Goal: Find contact information: Find contact information

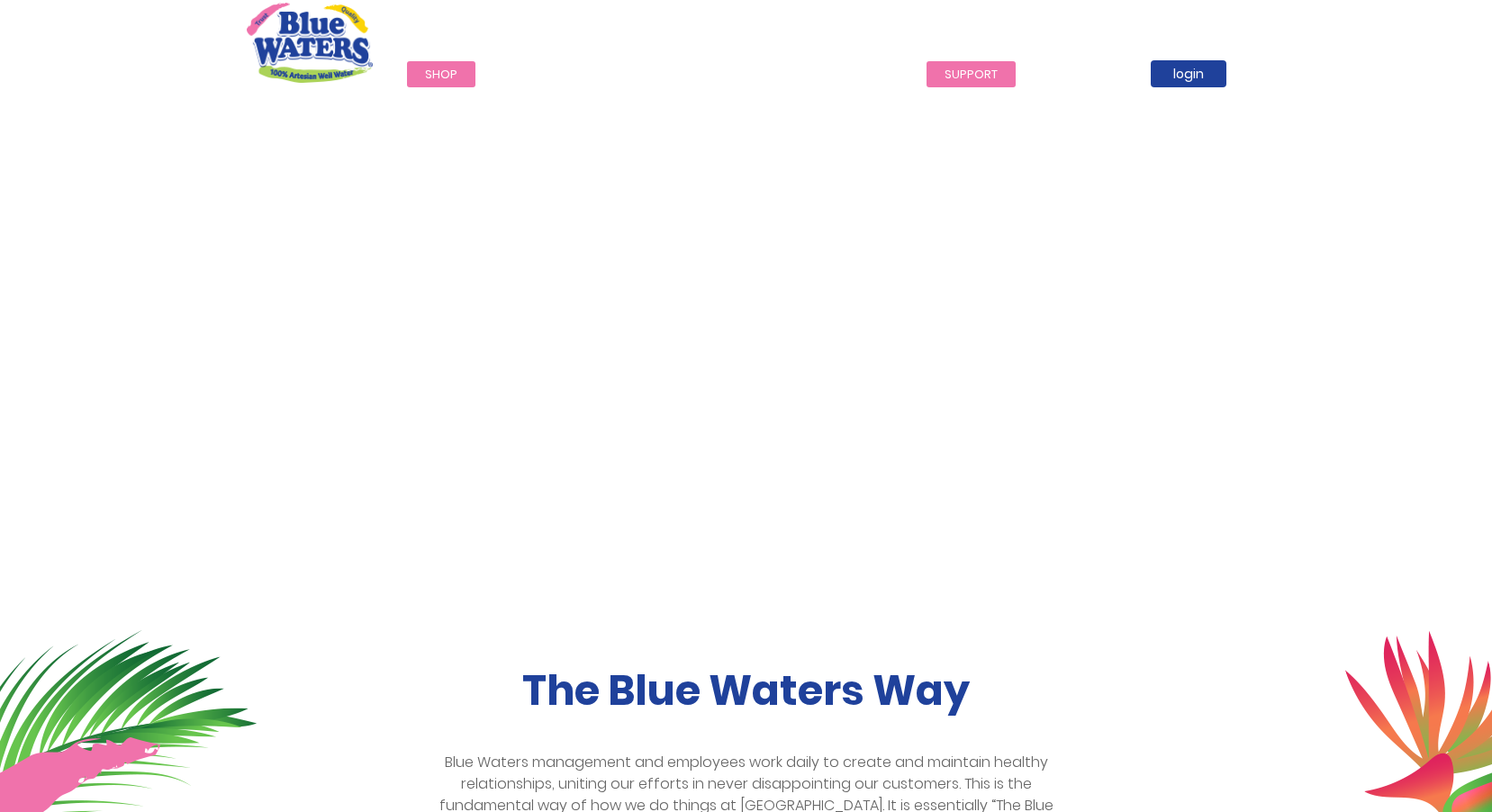
click at [968, 77] on link "support" at bounding box center [972, 73] width 89 height 26
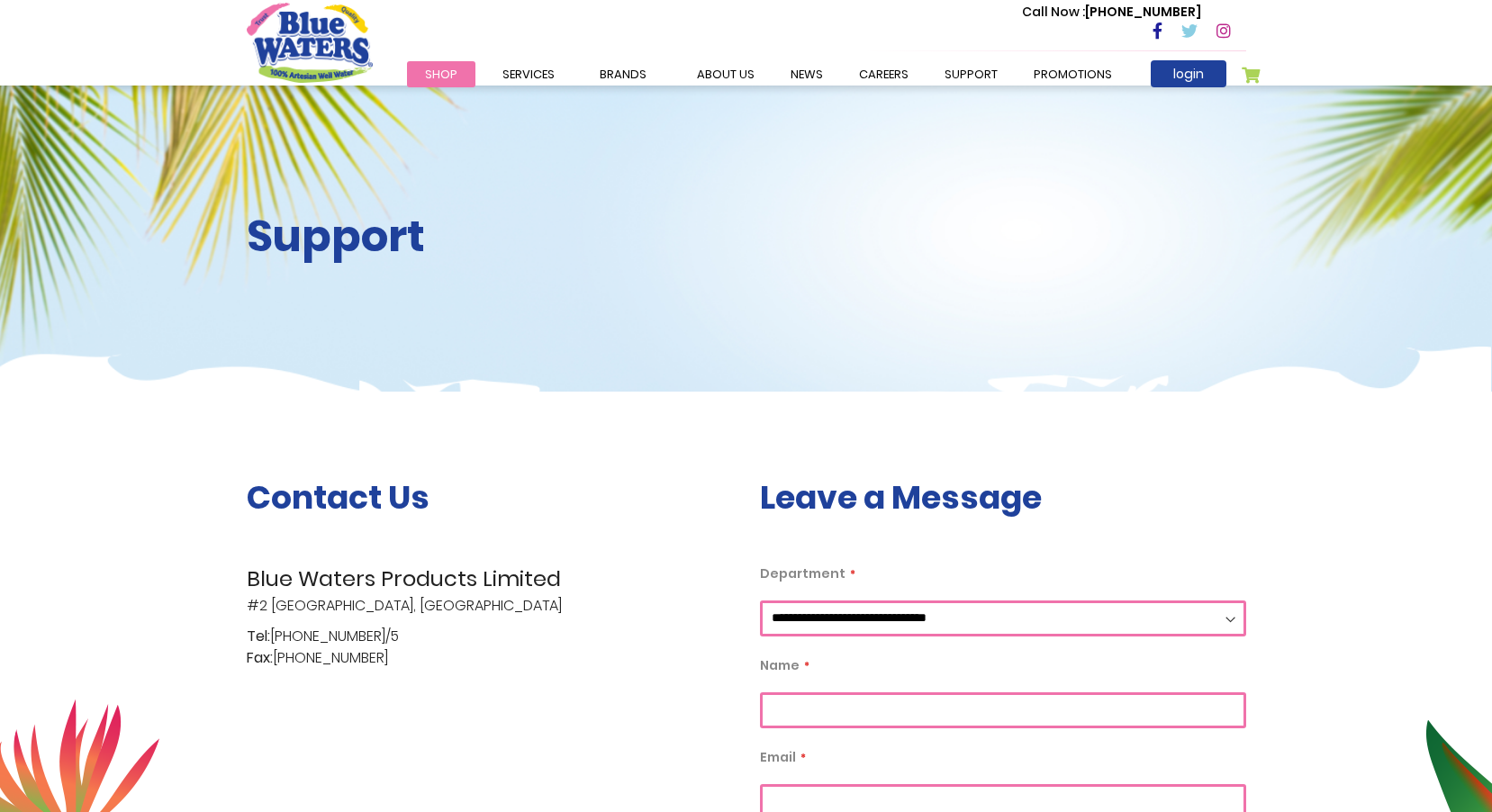
drag, startPoint x: 444, startPoint y: 608, endPoint x: 248, endPoint y: 609, distance: 196.0
click at [248, 609] on p "Blue Waters Products Limited #2 Orange Grove Estate, Trincity" at bounding box center [490, 590] width 486 height 54
copy p "#2 Orange Grove Estate, Trincity"
click at [962, 78] on link "support" at bounding box center [972, 73] width 89 height 26
click at [718, 77] on link "about us" at bounding box center [726, 73] width 94 height 26
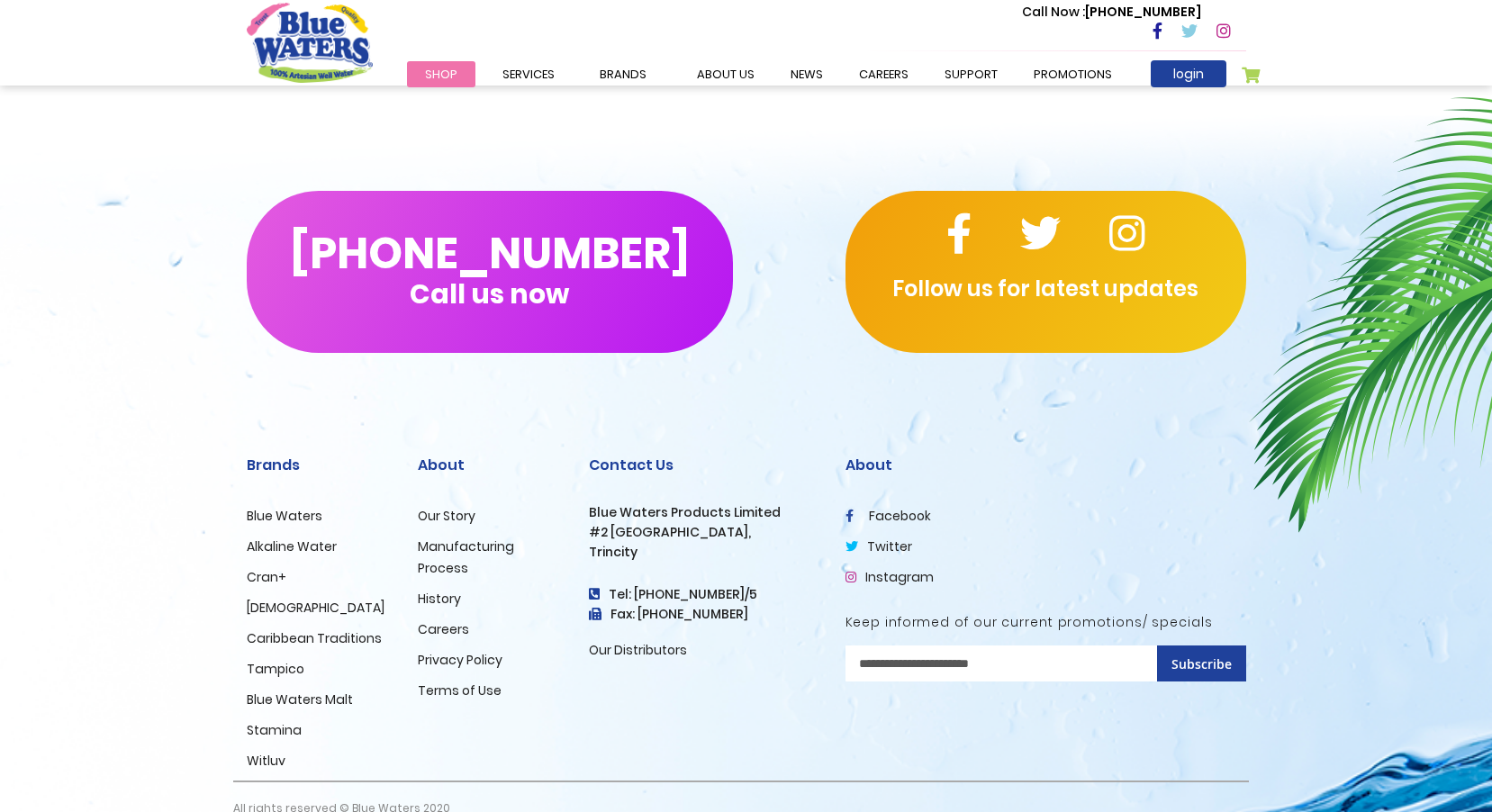
scroll to position [4269, 0]
